Goal: Check status: Check status

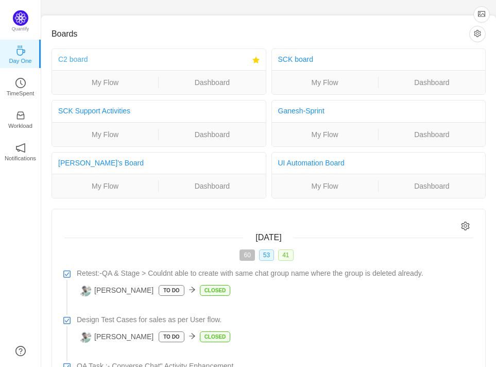
click at [78, 61] on link "C2 board" at bounding box center [73, 59] width 30 height 8
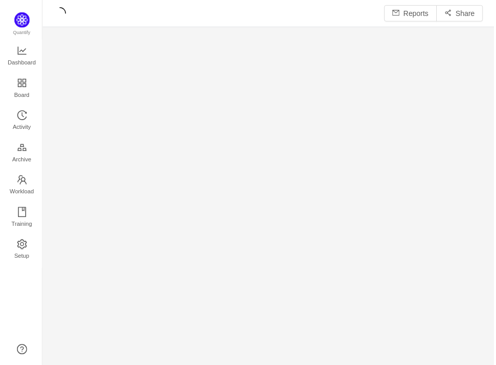
scroll to position [367, 455]
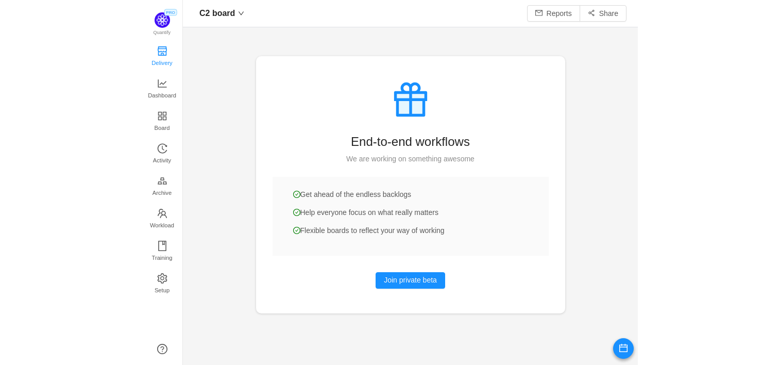
scroll to position [365, 738]
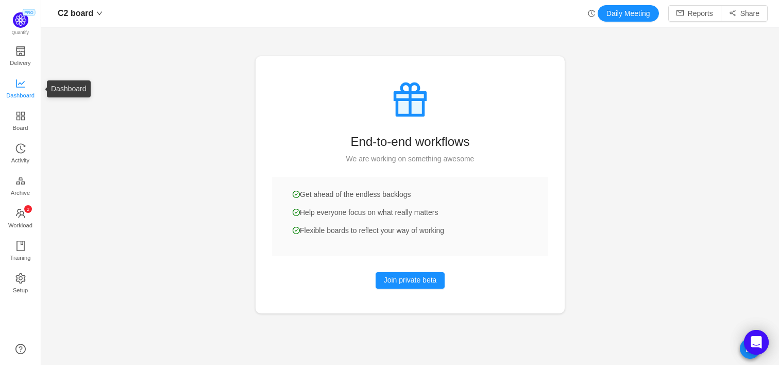
click at [11, 85] on span "Dashboard" at bounding box center [20, 95] width 28 height 21
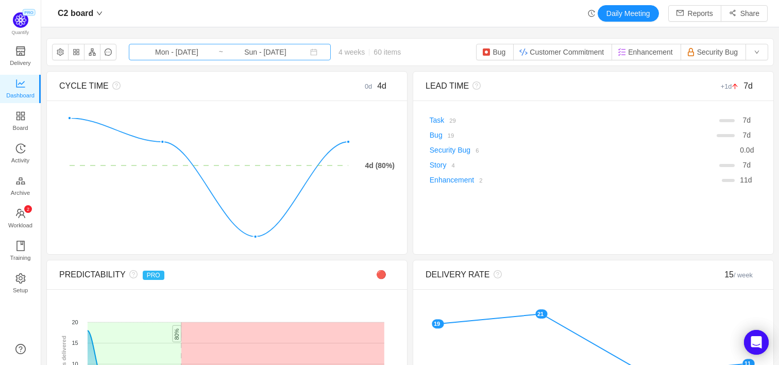
click at [276, 56] on input "Sun - [DATE]" at bounding box center [265, 51] width 83 height 11
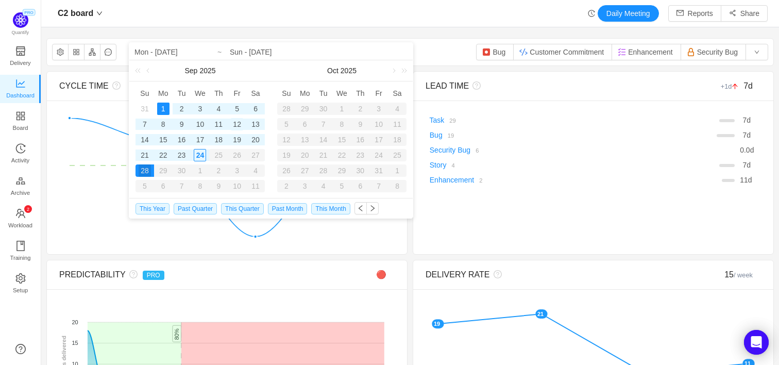
click at [241, 123] on div "12" at bounding box center [237, 124] width 12 height 12
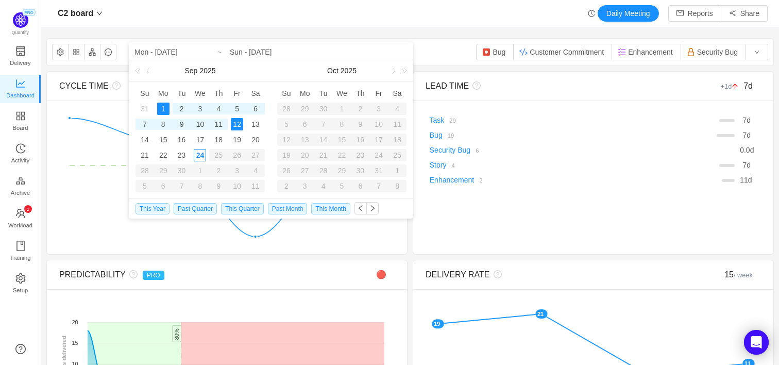
click at [167, 107] on div "1" at bounding box center [163, 109] width 12 height 12
type input "Fri - [DATE]"
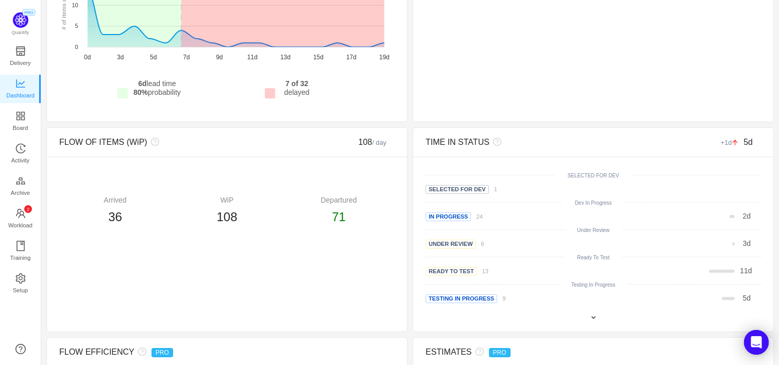
scroll to position [360, 0]
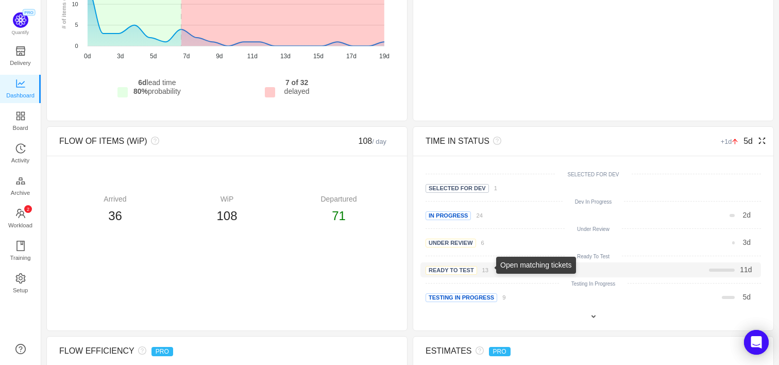
click at [487, 270] on small "13" at bounding box center [485, 270] width 6 height 6
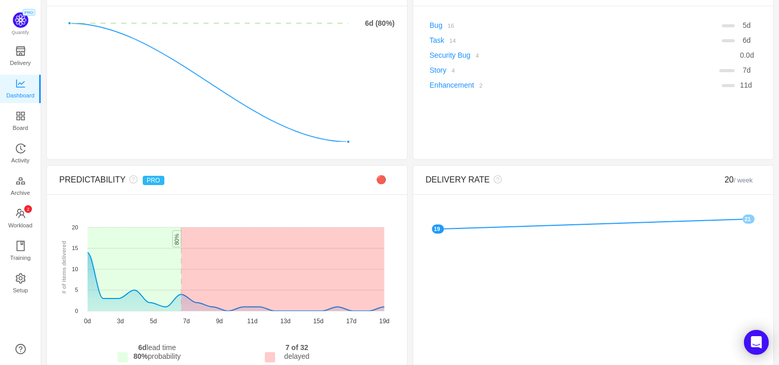
scroll to position [0, 0]
